Goal: Information Seeking & Learning: Learn about a topic

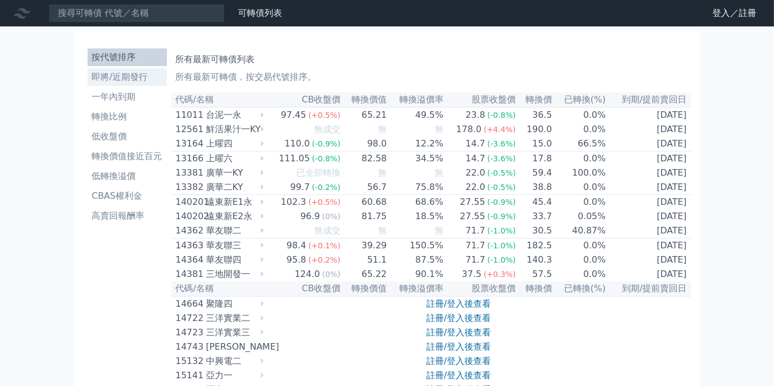
click at [115, 77] on li "即將/近期發行" at bounding box center [127, 76] width 79 height 13
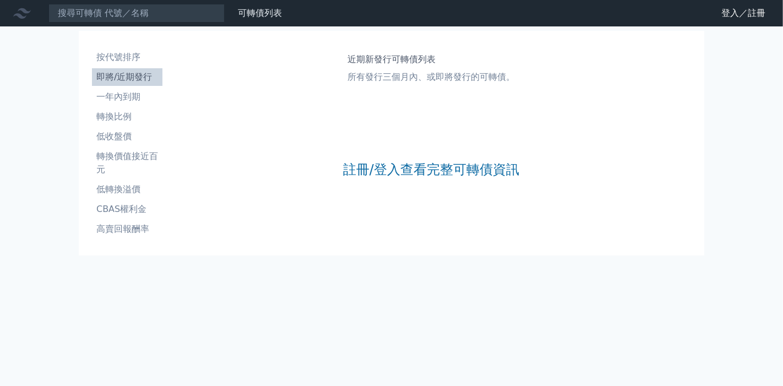
click at [403, 182] on div "註冊/登入查看完整可轉債資訊" at bounding box center [431, 169] width 176 height 145
click at [403, 176] on link "註冊/登入查看完整可轉債資訊" at bounding box center [431, 170] width 176 height 18
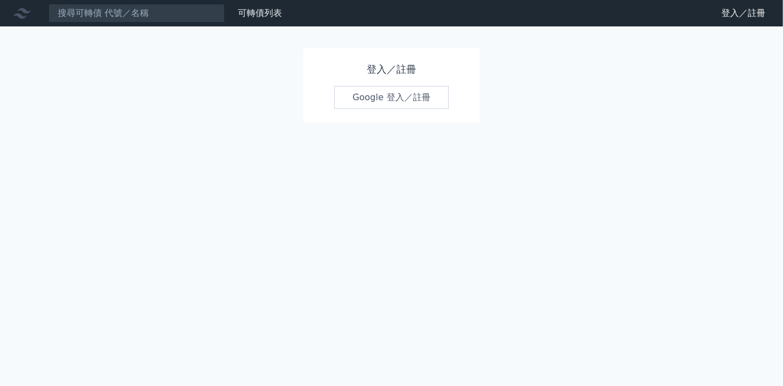
click at [394, 98] on link "Google 登入／註冊" at bounding box center [391, 97] width 115 height 23
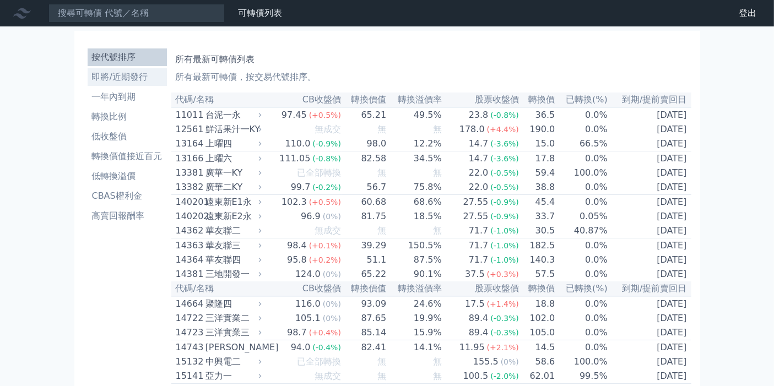
click at [121, 78] on li "即將/近期發行" at bounding box center [127, 76] width 79 height 13
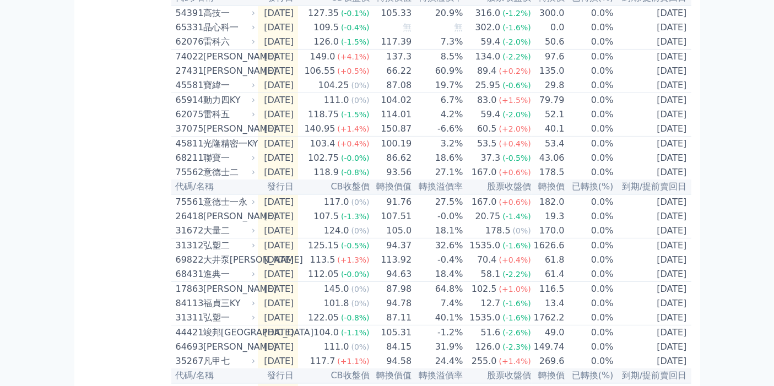
scroll to position [306, 0]
